Goal: Transaction & Acquisition: Obtain resource

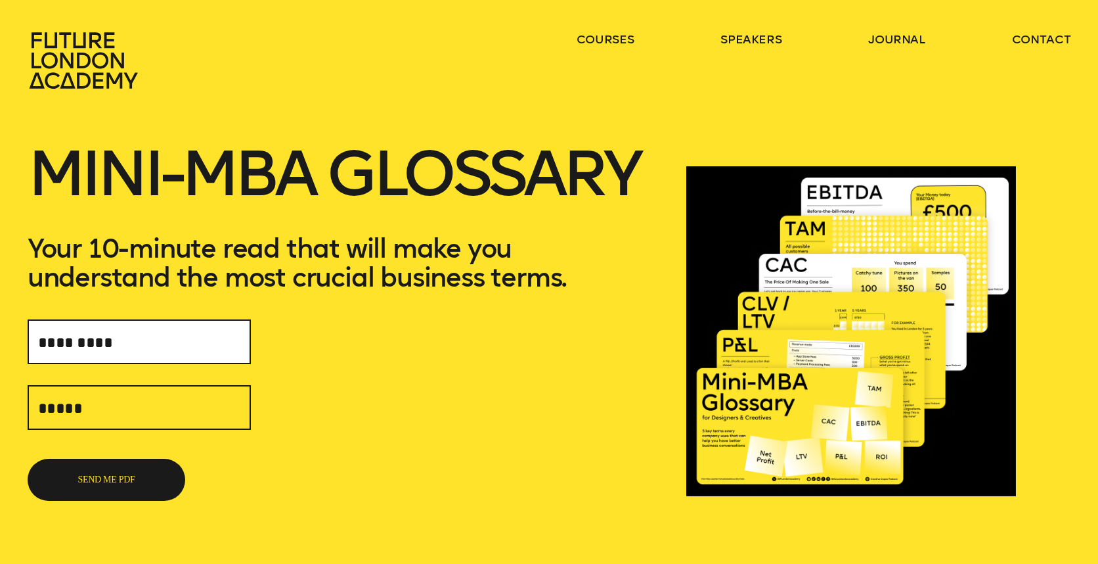
click at [191, 349] on input "text" at bounding box center [139, 341] width 223 height 45
type input "*****"
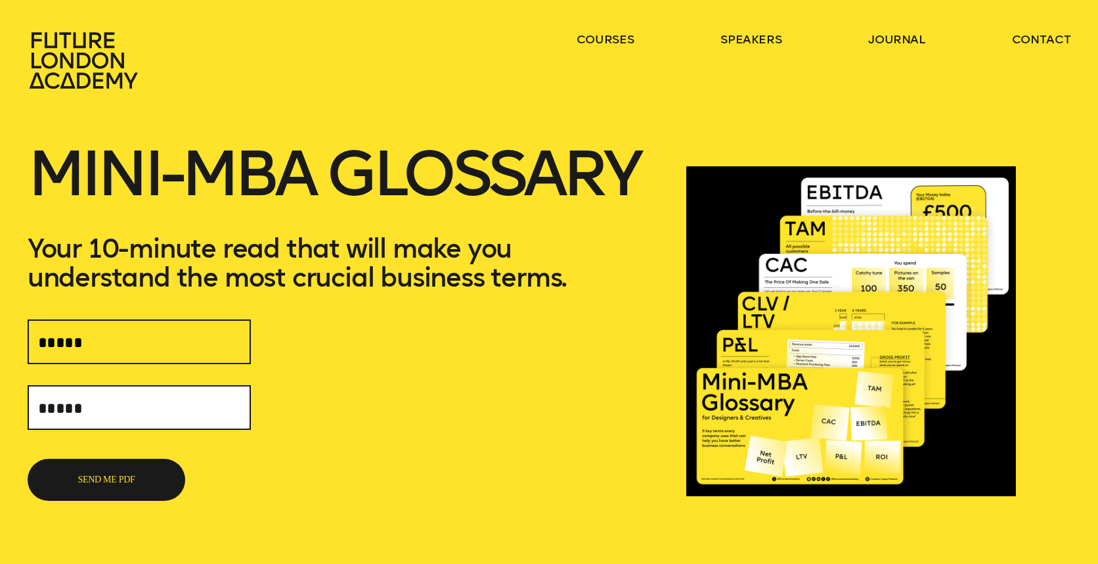
click at [169, 398] on input "text" at bounding box center [139, 407] width 223 height 45
type input "**********"
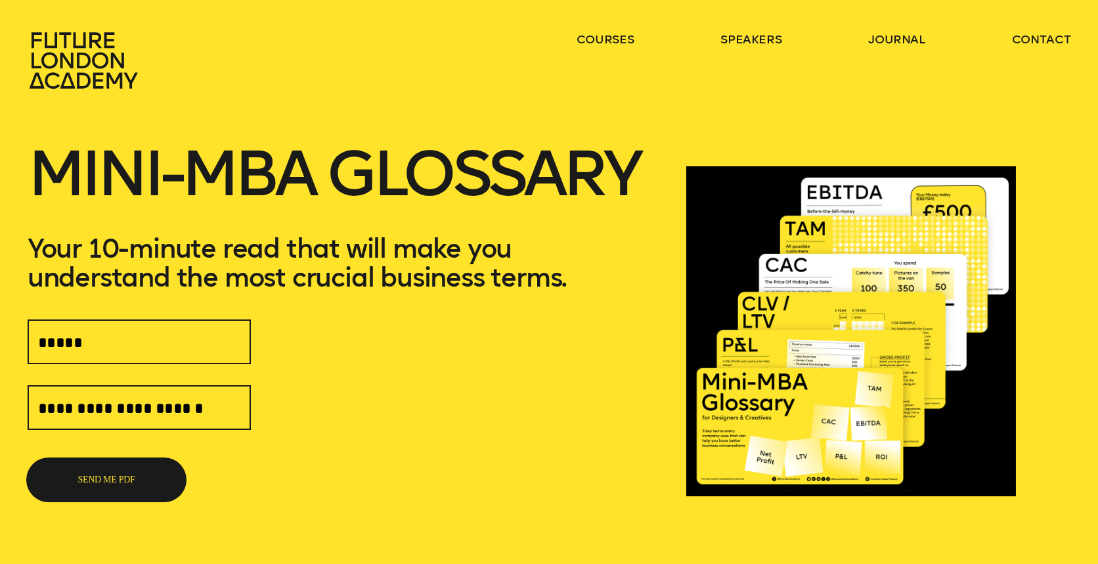
click at [96, 478] on button "SEND ME PDF" at bounding box center [107, 480] width 158 height 42
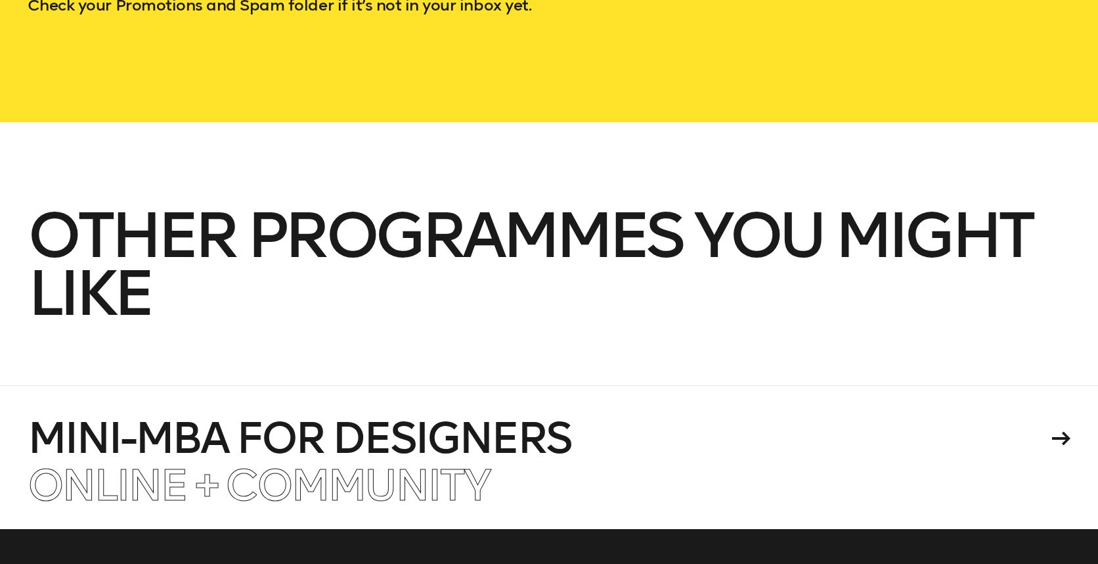
scroll to position [139, 0]
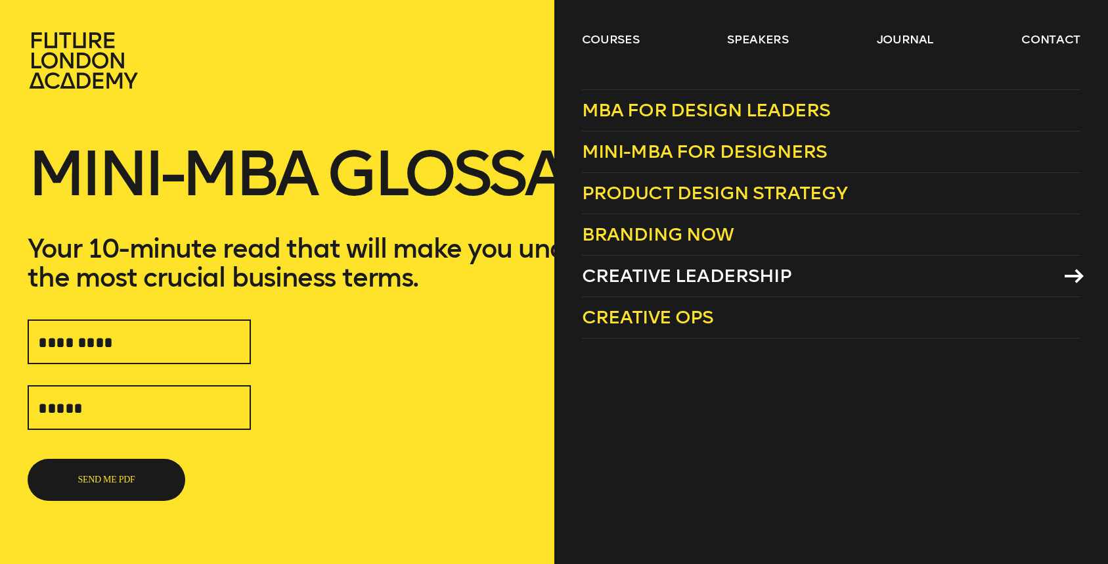
click at [730, 276] on span "Creative Leadership" at bounding box center [687, 276] width 210 height 22
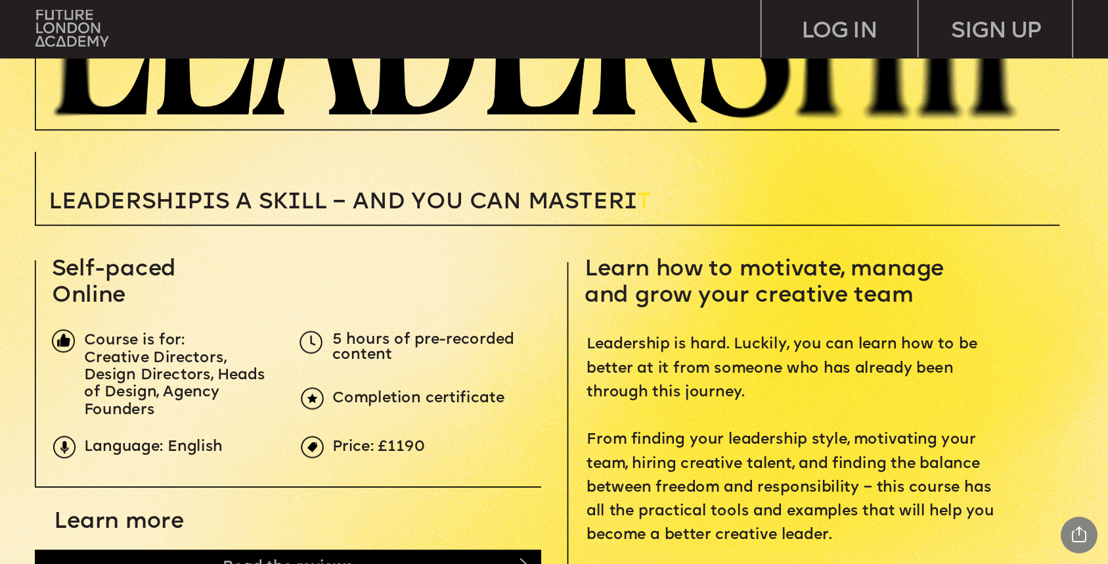
scroll to position [544, 0]
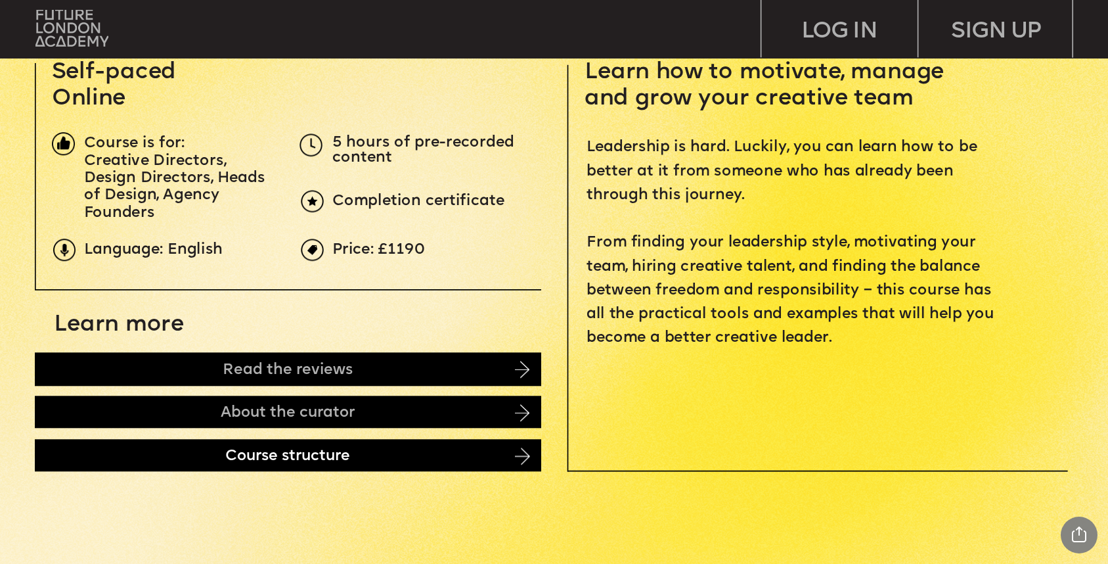
click at [374, 457] on div "Course structure" at bounding box center [288, 455] width 506 height 32
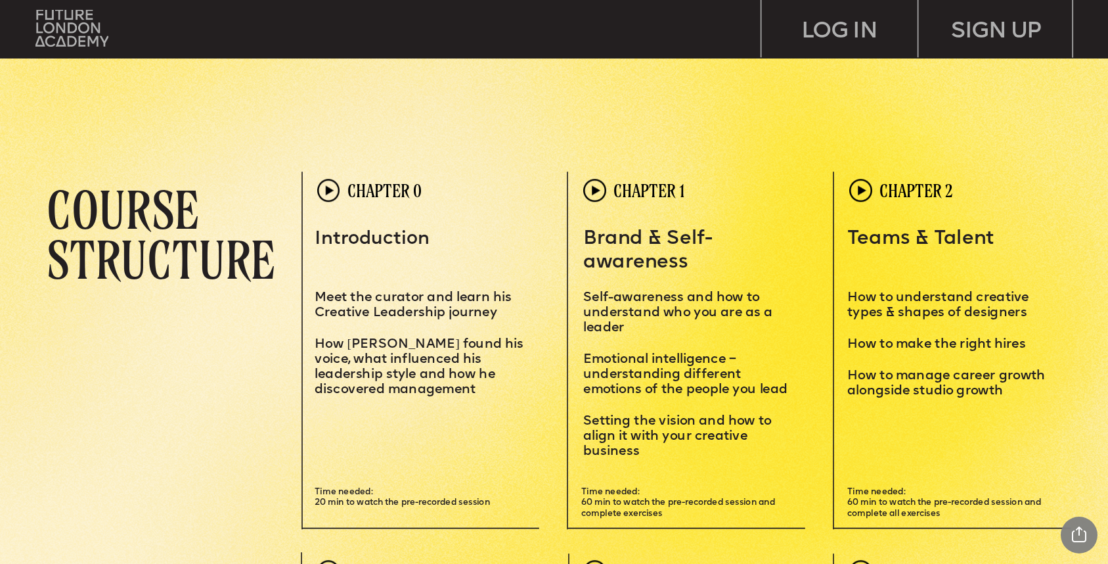
scroll to position [3147, 0]
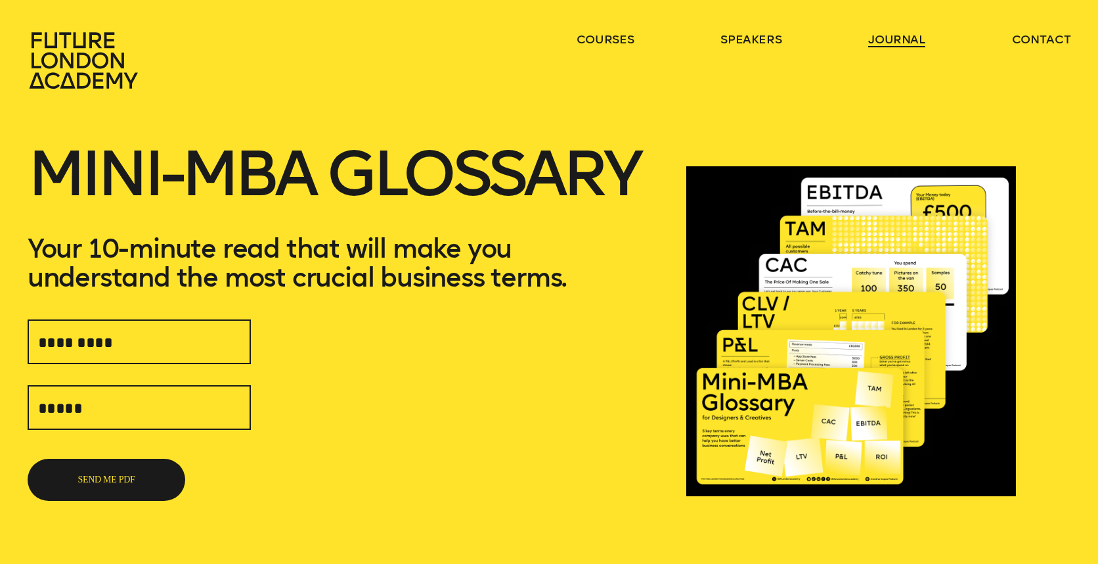
click at [889, 42] on link "journal" at bounding box center [896, 40] width 57 height 16
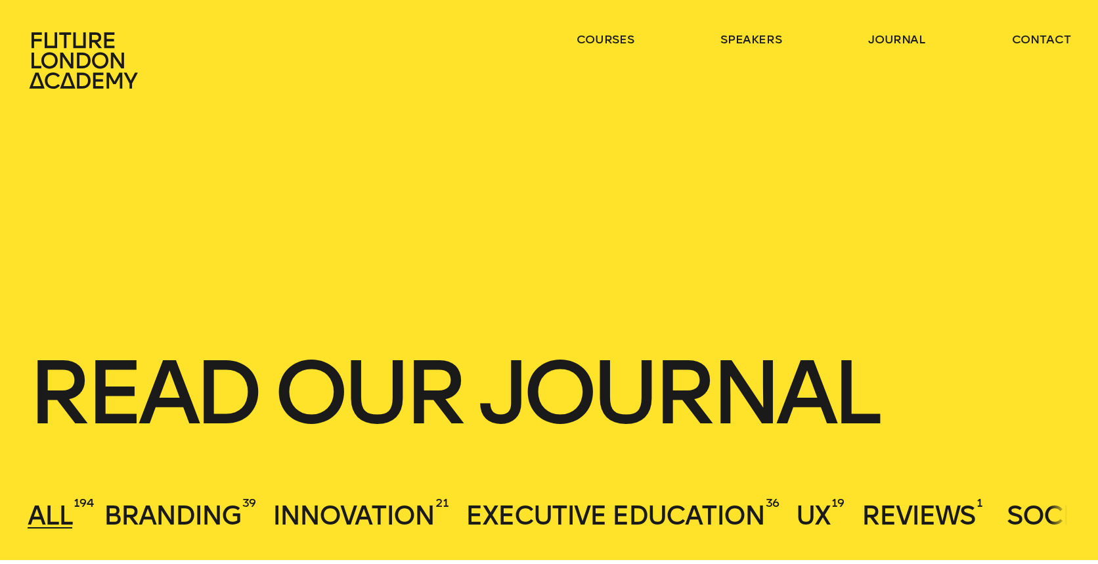
scroll to position [429, 0]
